Goal: Information Seeking & Learning: Understand process/instructions

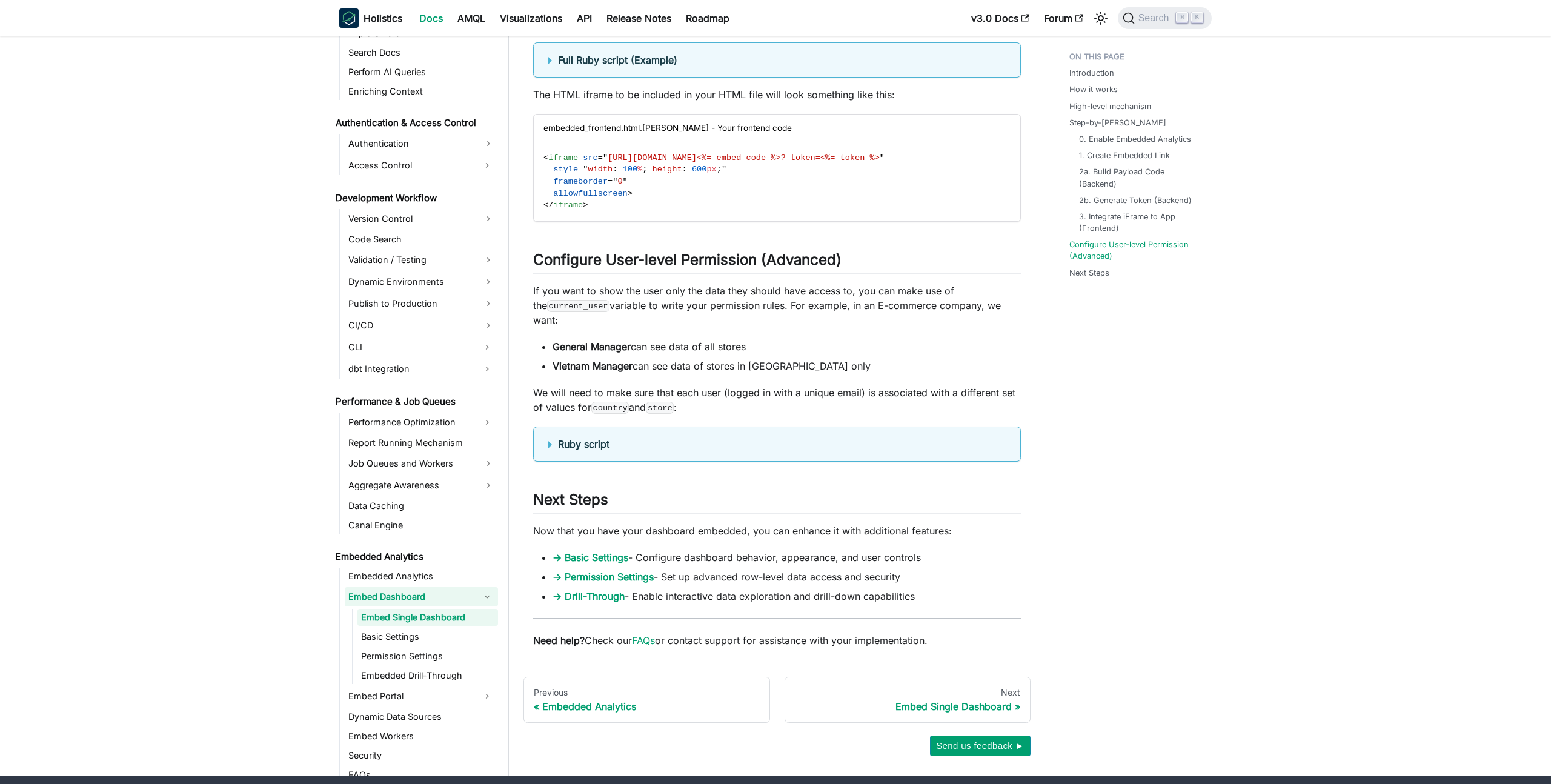
scroll to position [3831, 0]
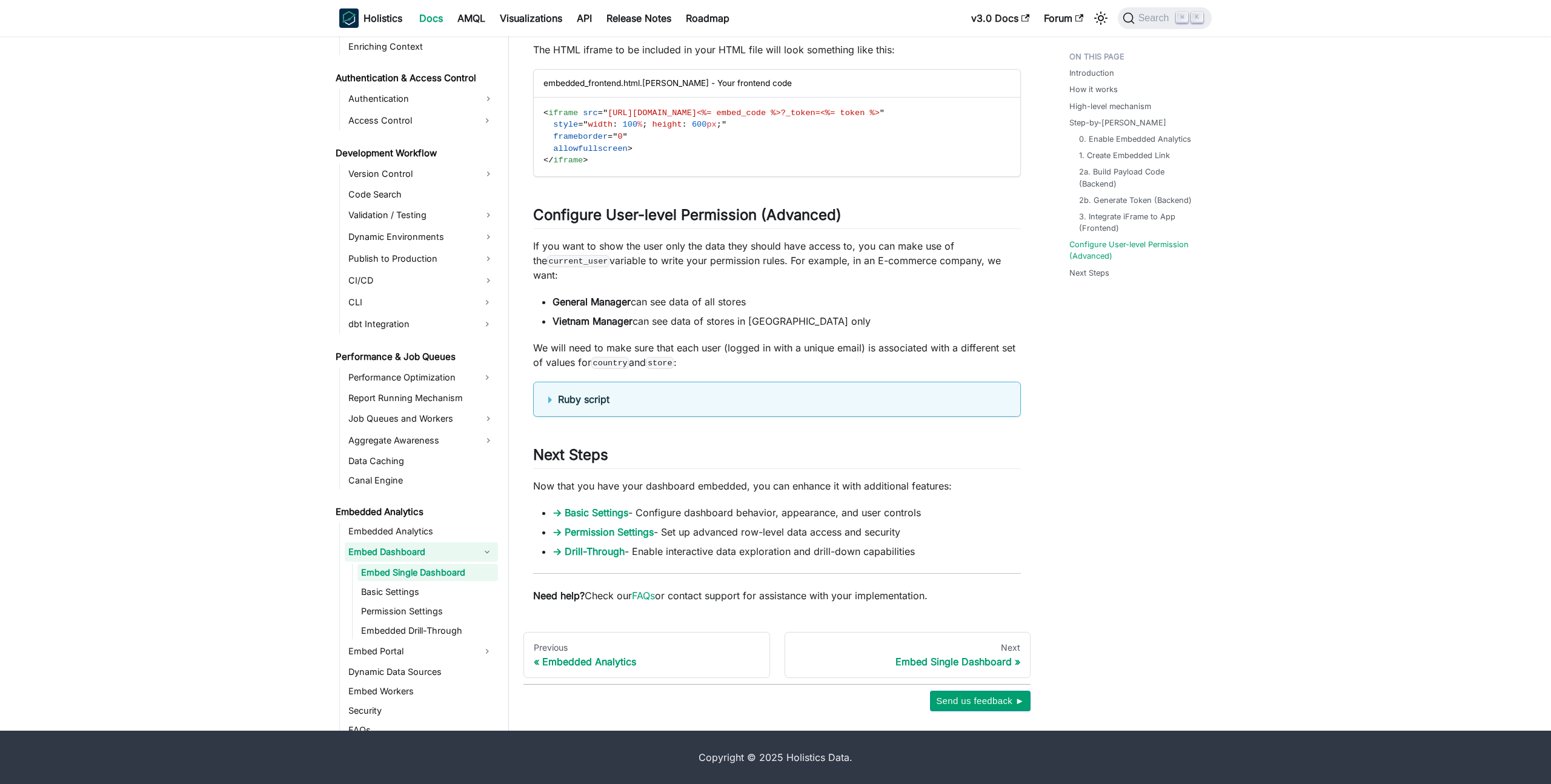
click at [686, 268] on p "If you want to show the user only the data they should have access to, you can …" at bounding box center [777, 260] width 488 height 43
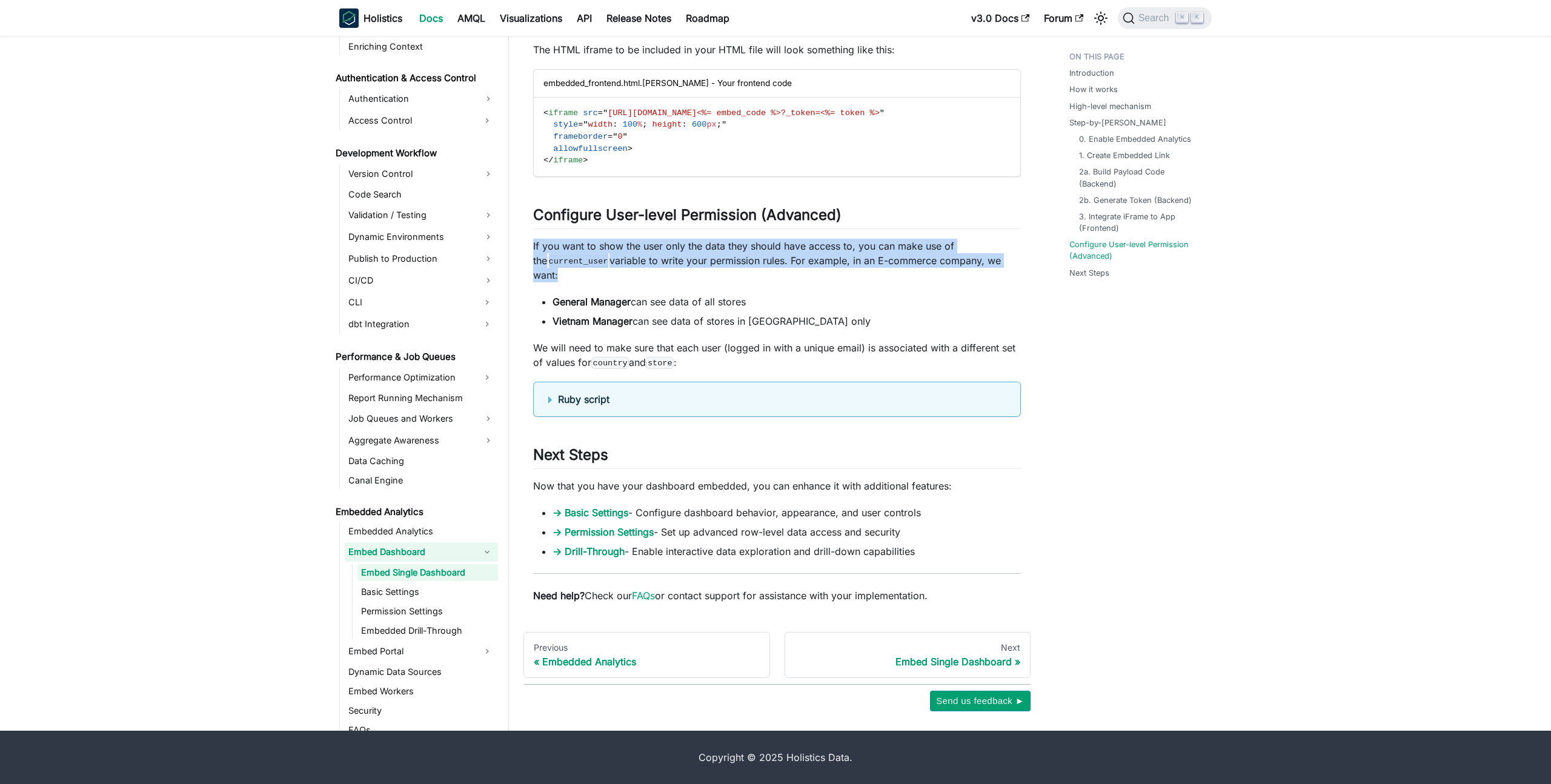
drag, startPoint x: 686, startPoint y: 268, endPoint x: 692, endPoint y: 318, distance: 50.4
click at [686, 268] on p "If you want to show the user only the data they should have access to, you can …" at bounding box center [777, 260] width 488 height 43
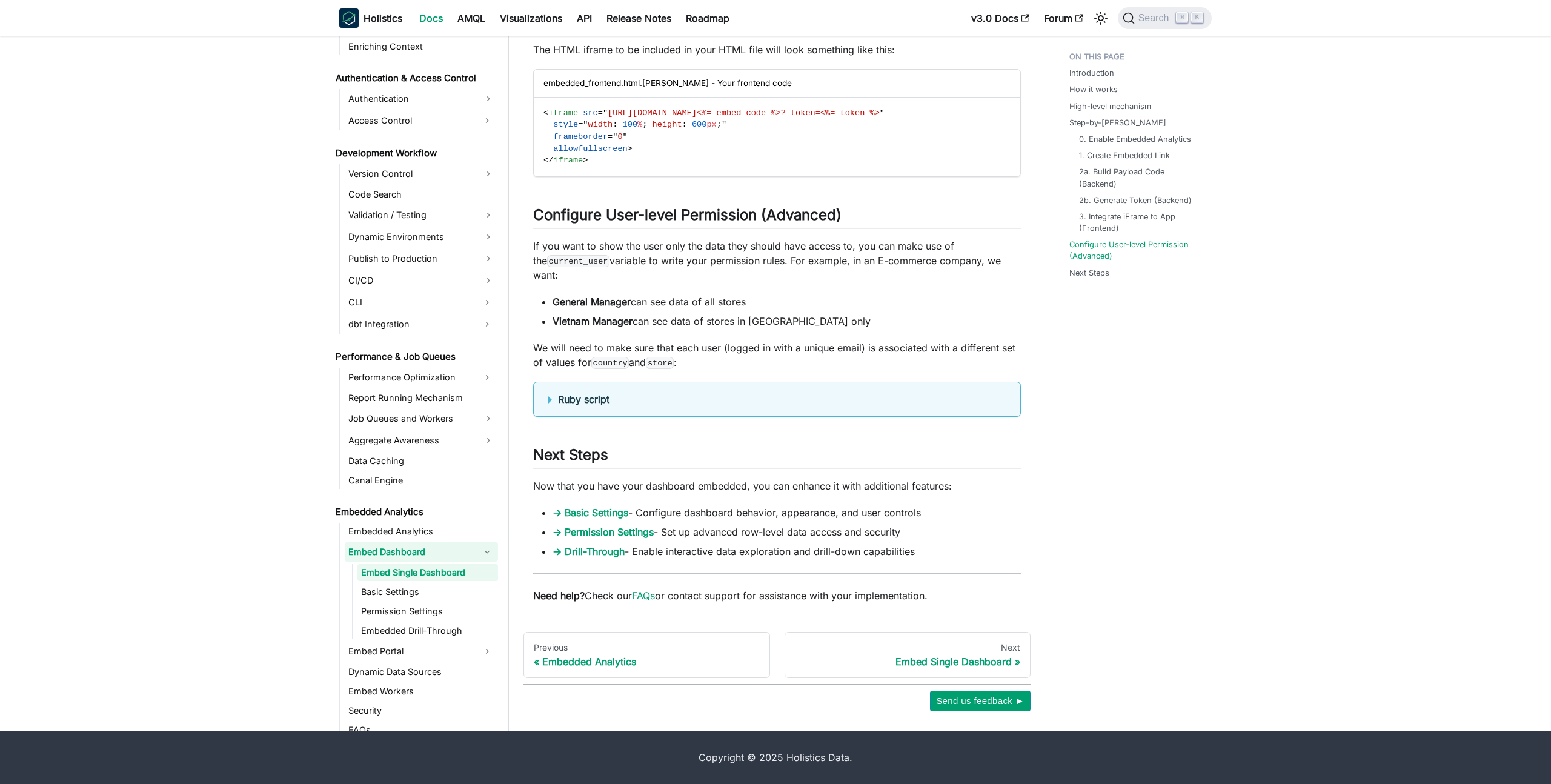
click at [698, 326] on li "Vietnam Manager can see data of stores in [GEOGRAPHIC_DATA] only" at bounding box center [787, 321] width 468 height 15
click at [561, 409] on details "Ruby script country = [ ] store = [ ] # current_user is to get the current user…" at bounding box center [777, 399] width 488 height 35
click at [561, 400] on b "Ruby script" at bounding box center [584, 399] width 51 height 12
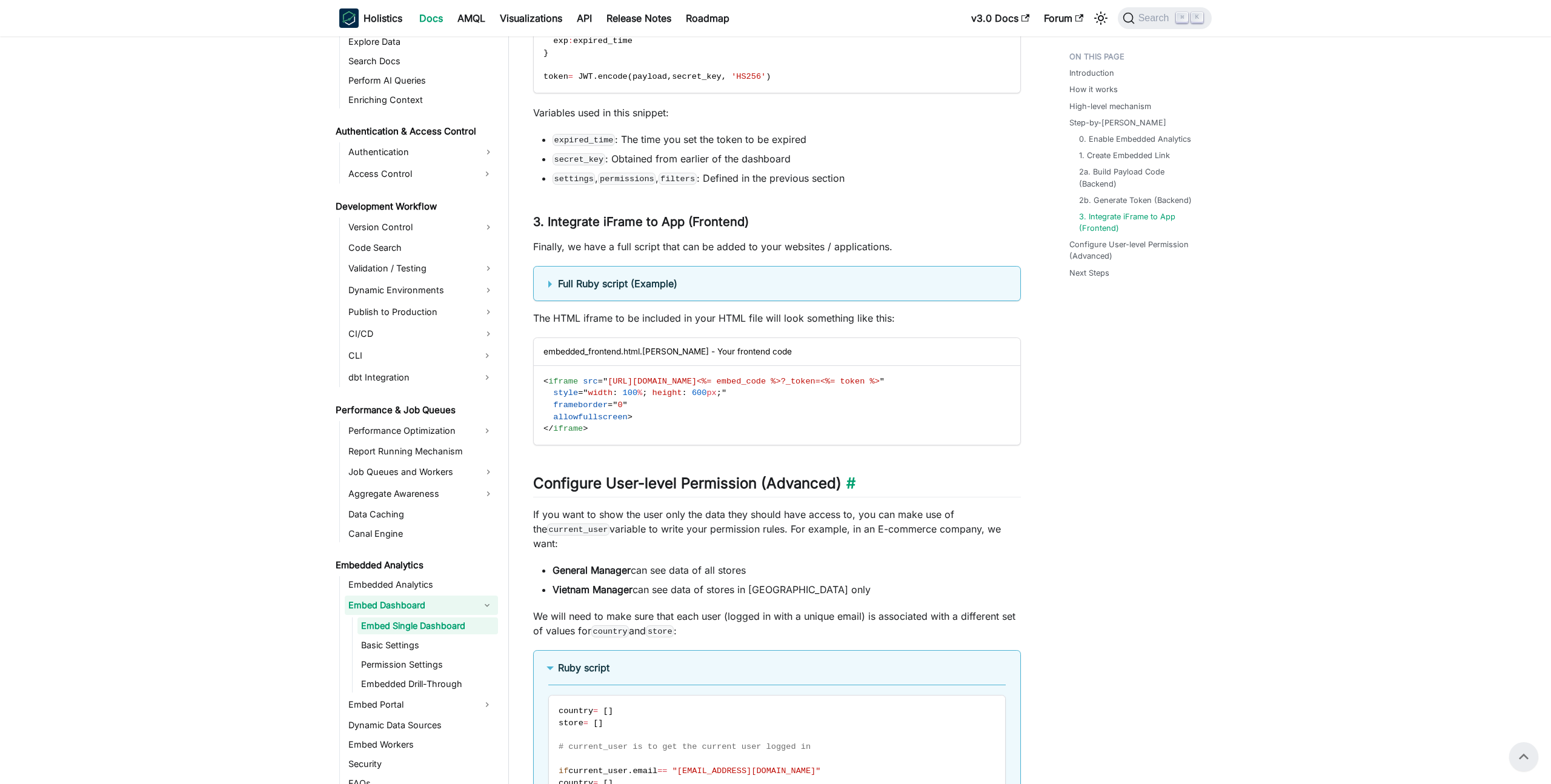
scroll to position [3446, 0]
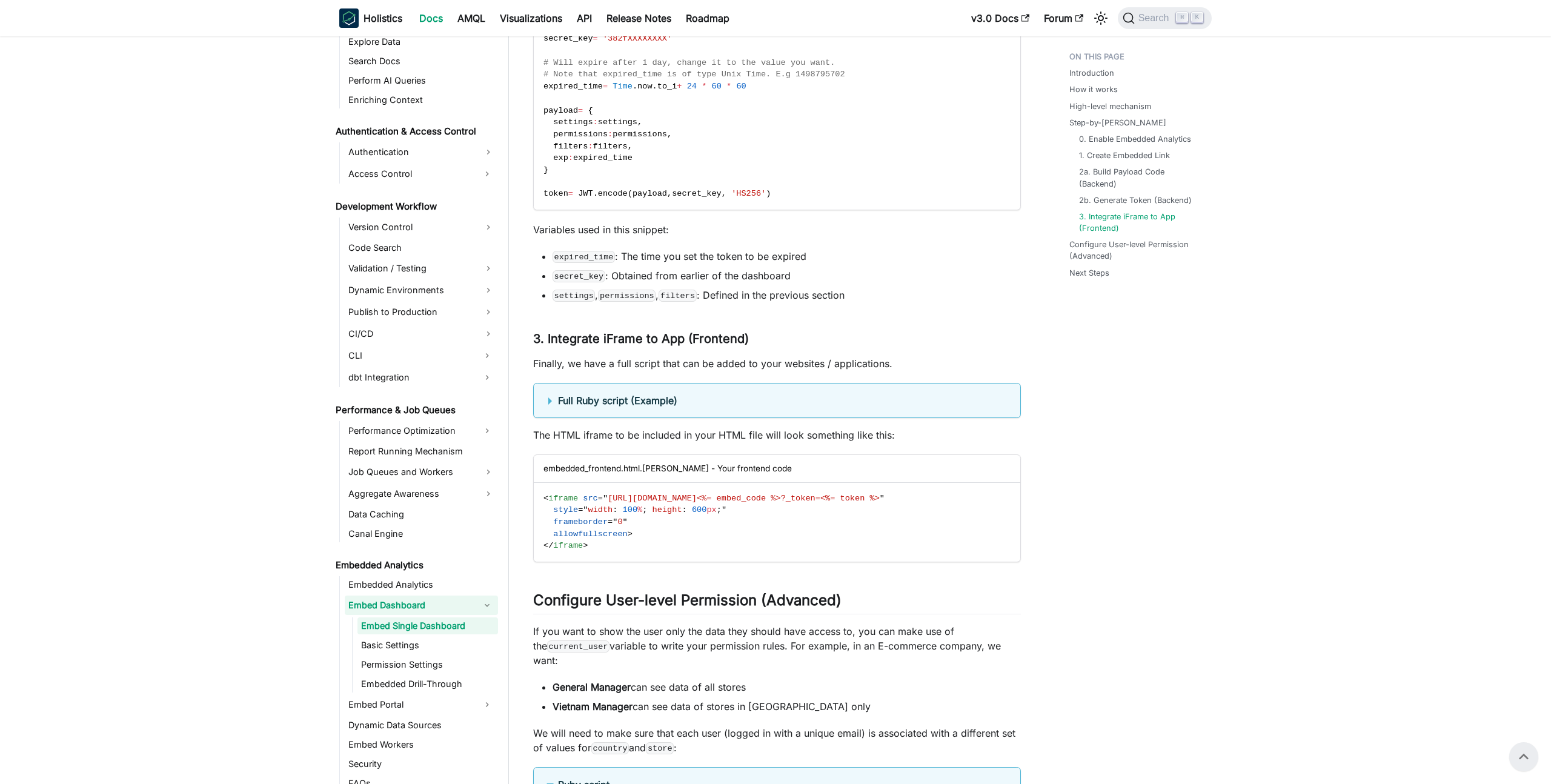
click at [615, 406] on b "Full Ruby script (Example)" at bounding box center [617, 400] width 119 height 12
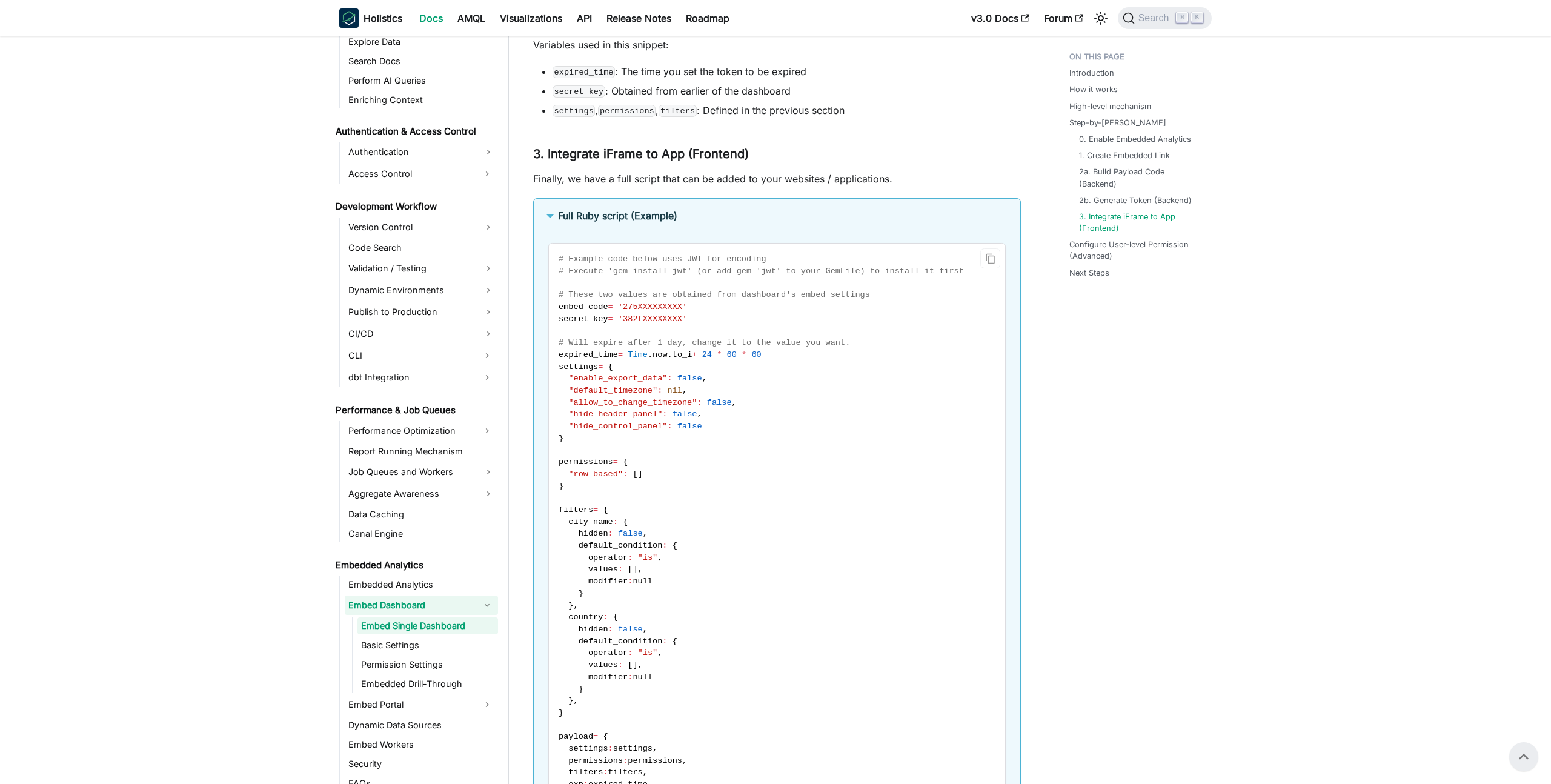
scroll to position [3629, 0]
click at [604, 224] on b "Full Ruby script (Example)" at bounding box center [617, 218] width 119 height 12
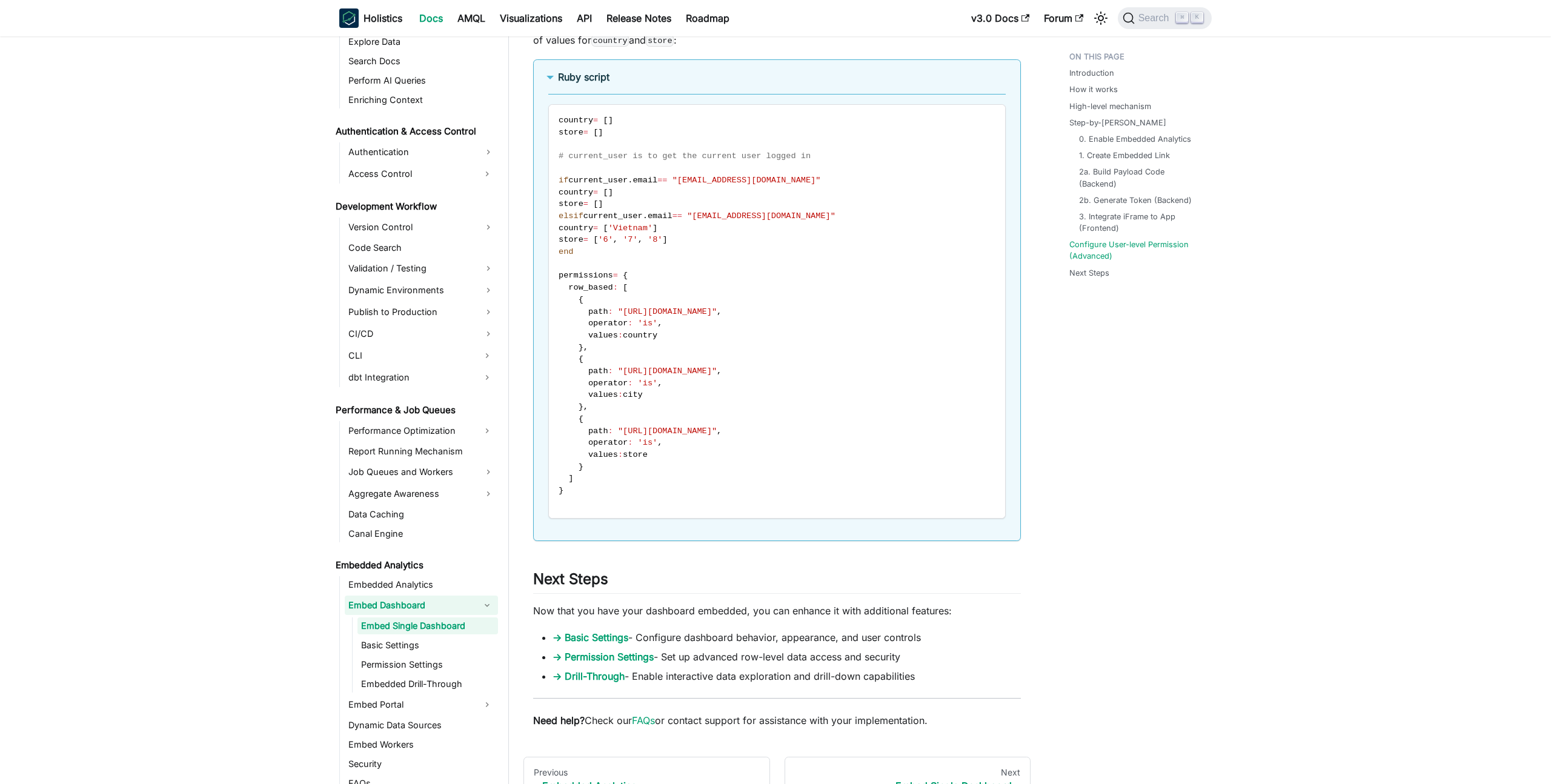
scroll to position [4277, 0]
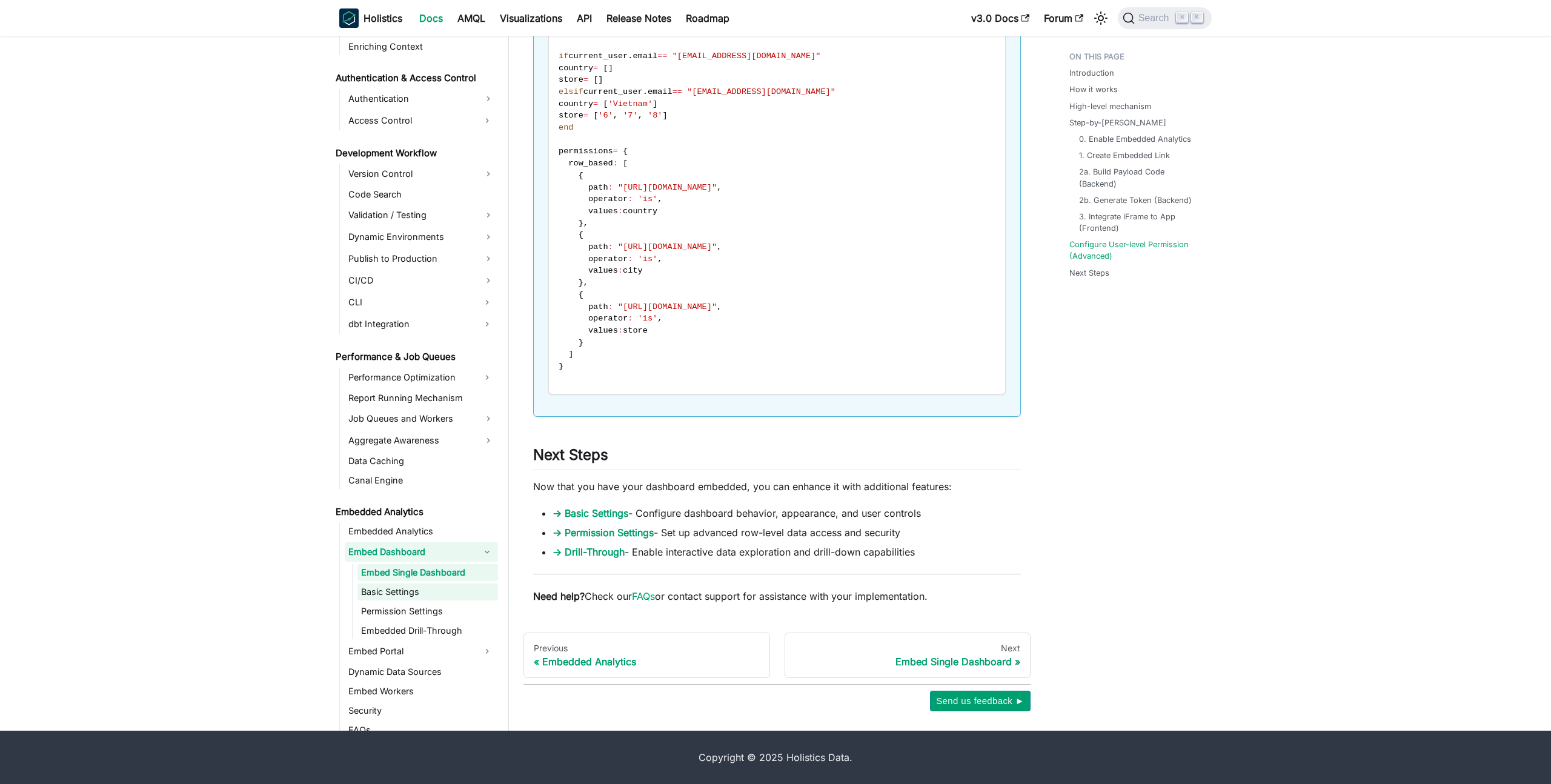
click at [391, 597] on link "Basic Settings" at bounding box center [428, 592] width 141 height 17
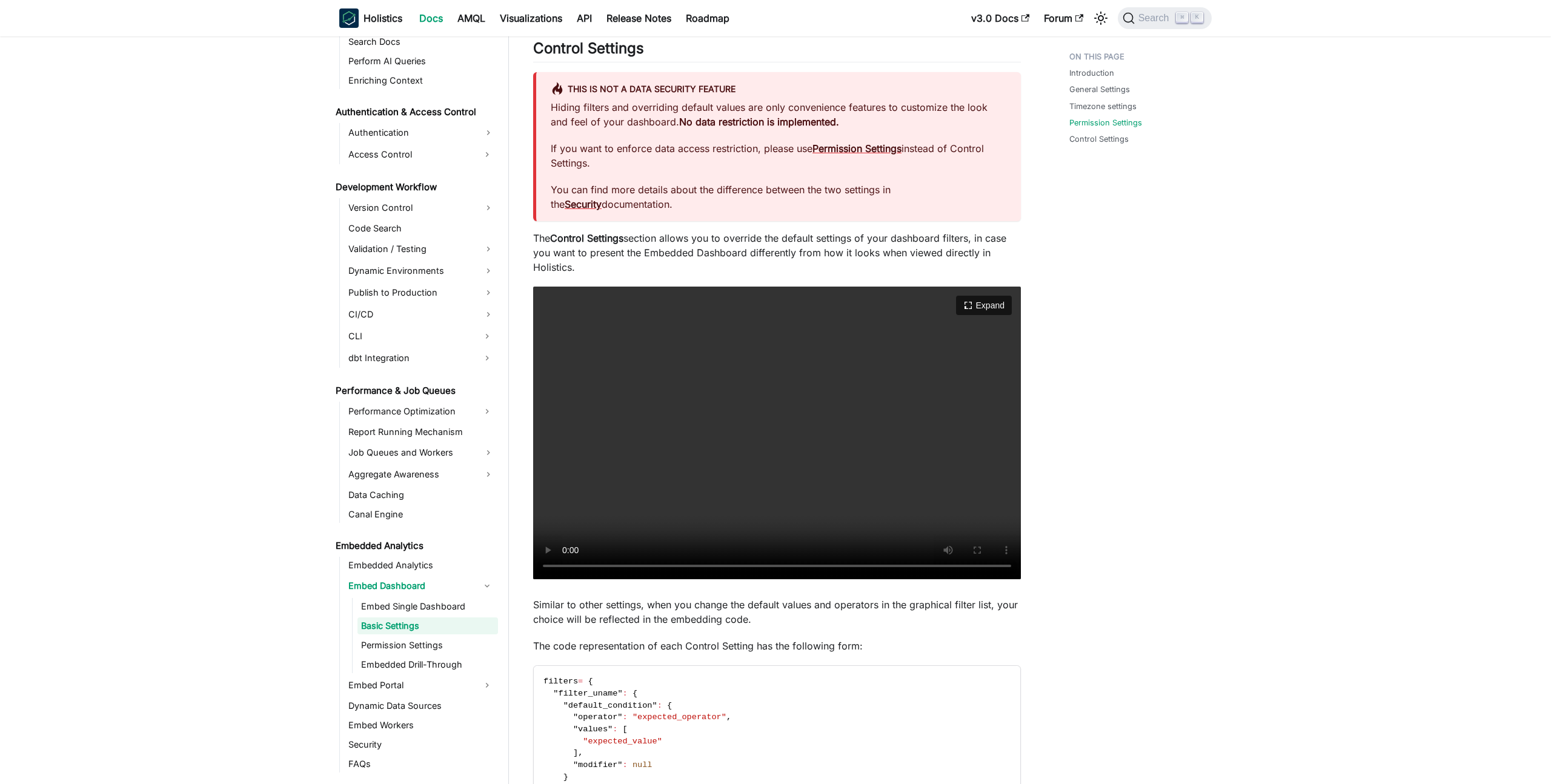
scroll to position [1518, 0]
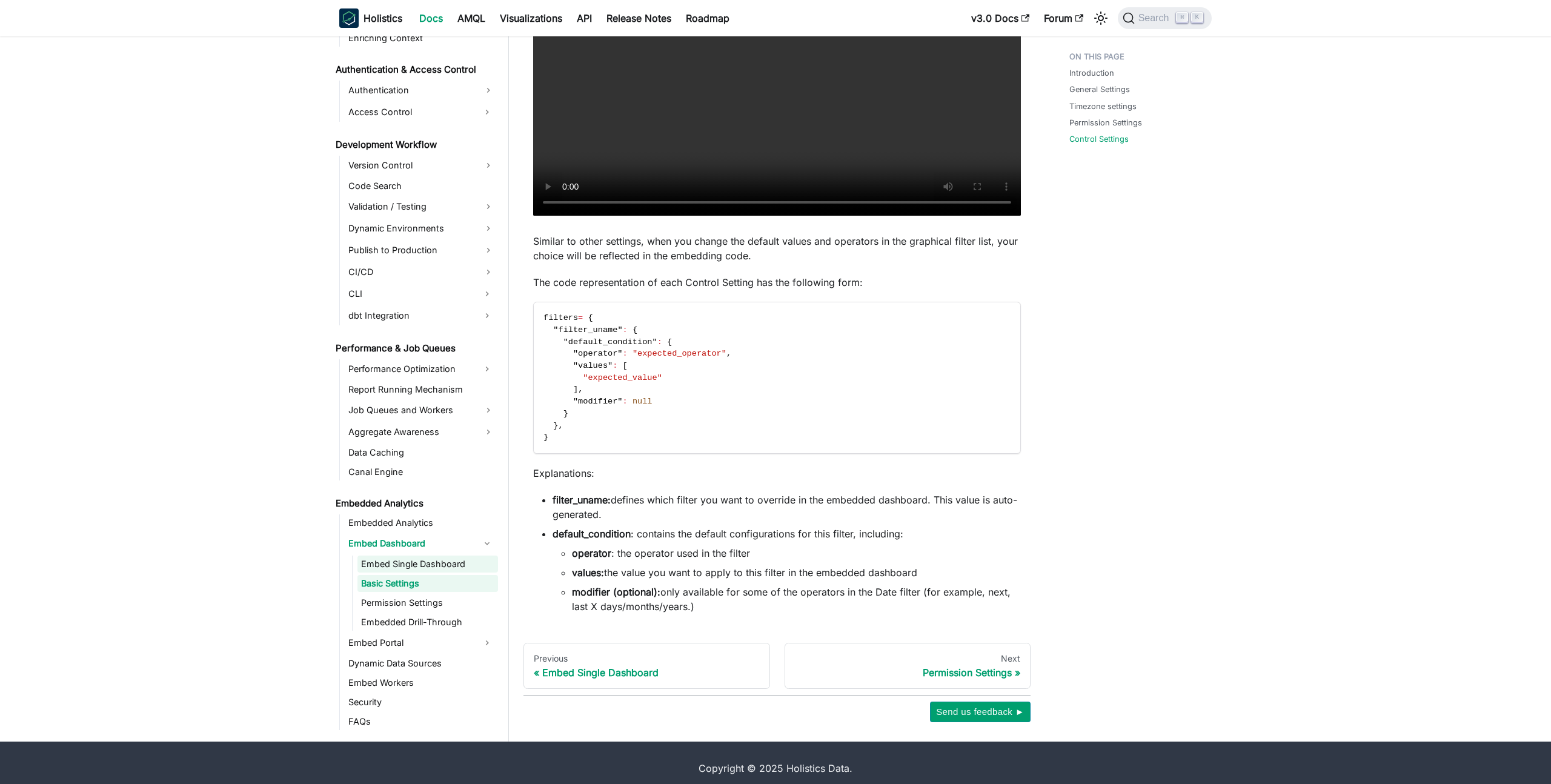
click at [386, 602] on link "Permission Settings" at bounding box center [428, 603] width 141 height 17
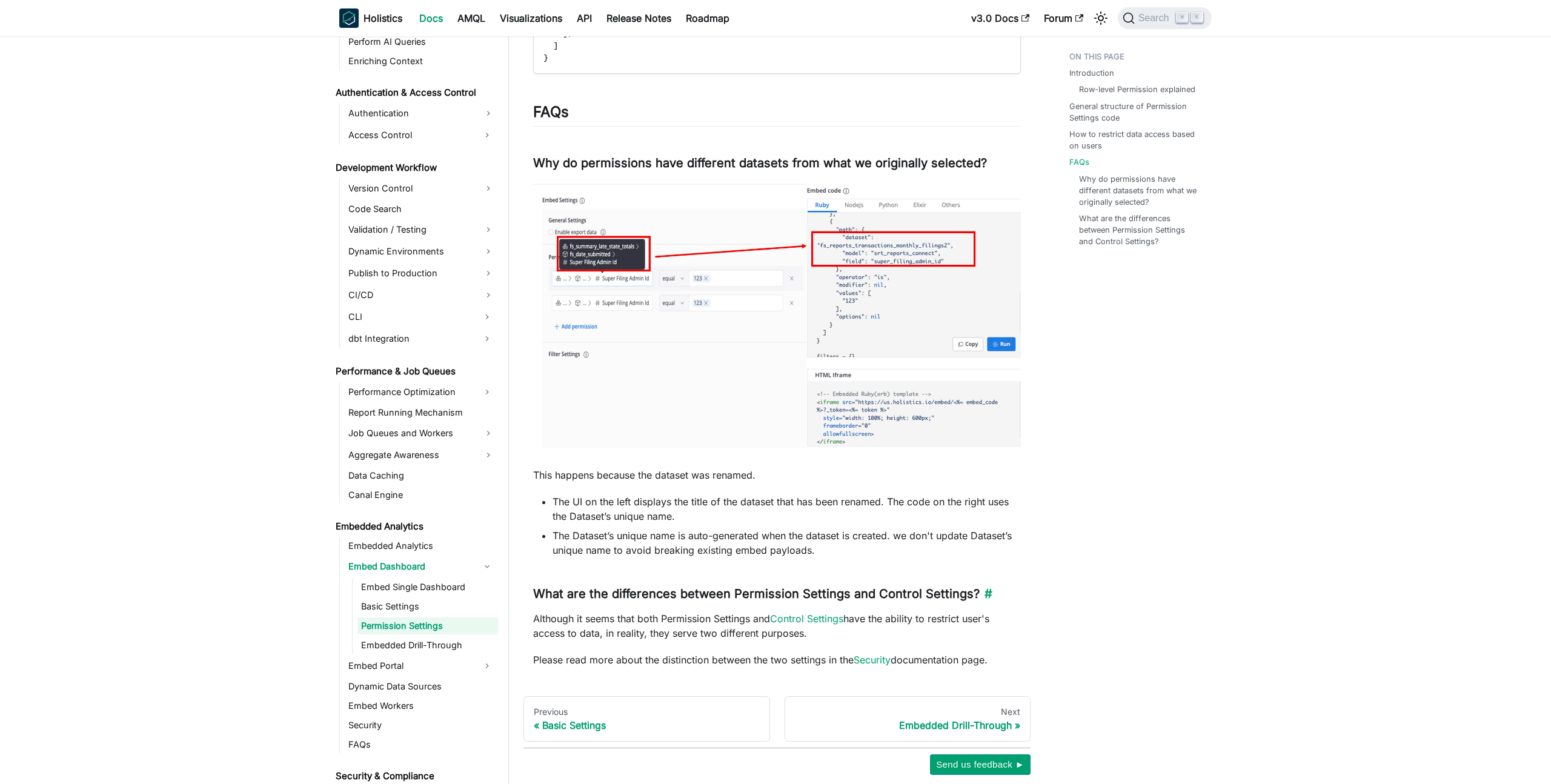
scroll to position [1781, 0]
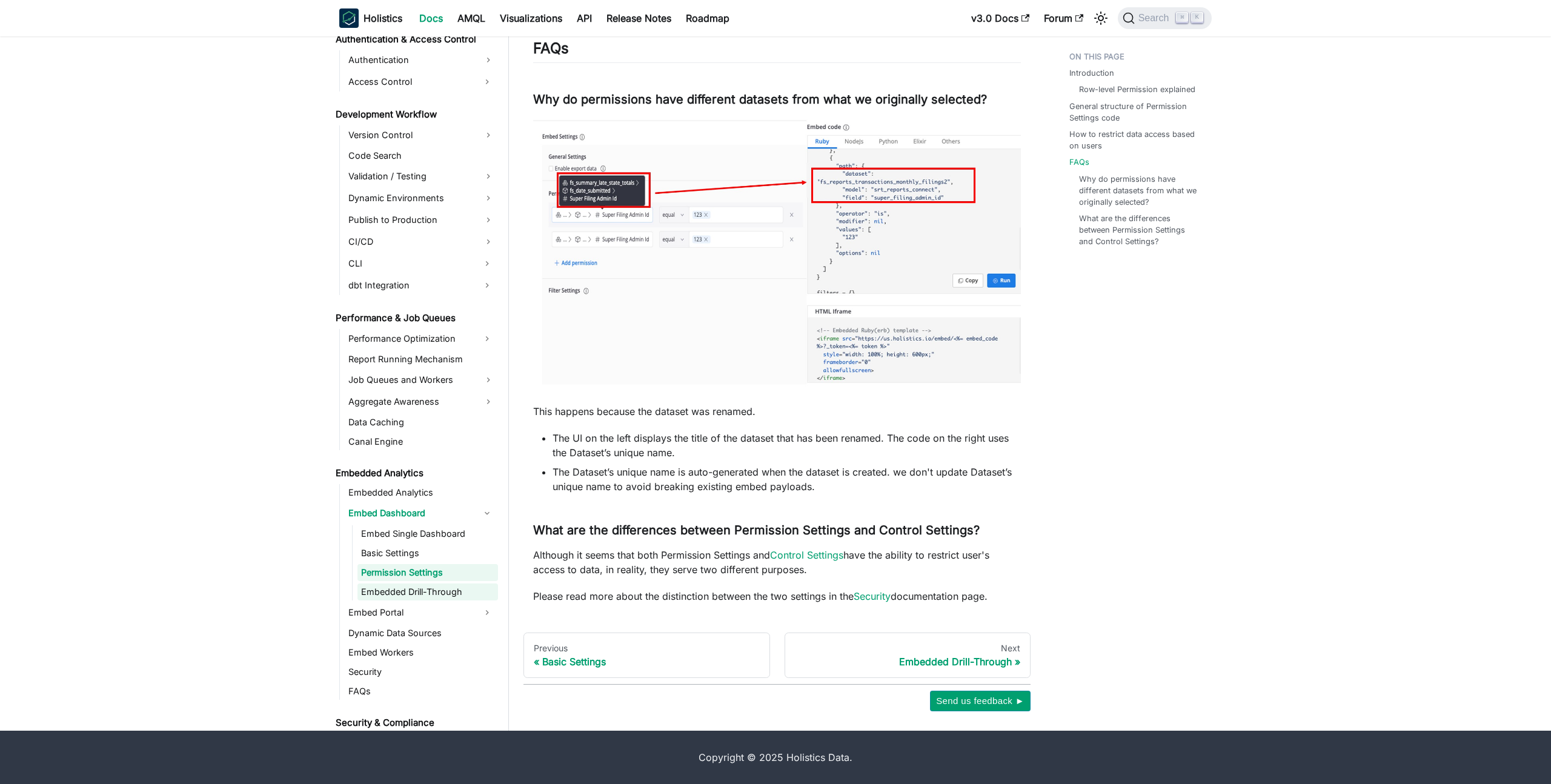
click at [415, 596] on link "Embedded Drill-Through" at bounding box center [428, 592] width 141 height 17
